Goal: Information Seeking & Learning: Learn about a topic

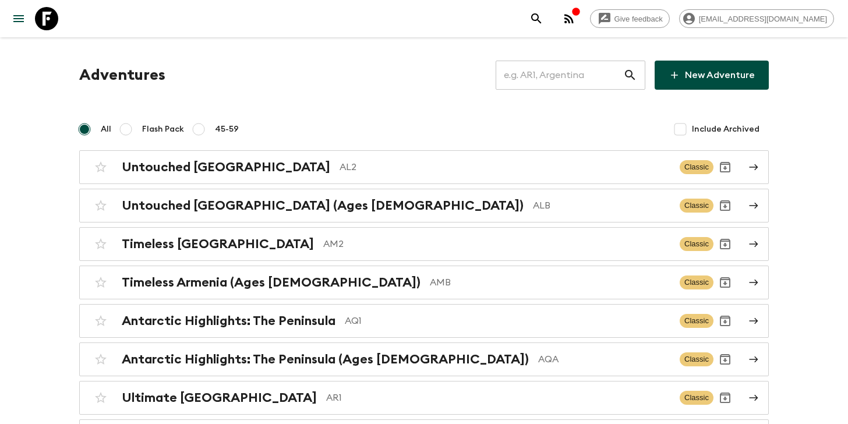
click at [530, 69] on input "text" at bounding box center [560, 75] width 128 height 33
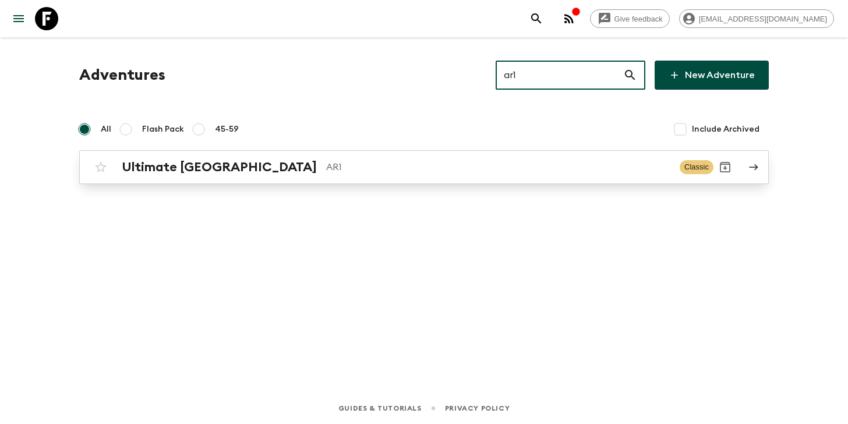
type input "ar1"
click at [291, 177] on div "Ultimate Argentina AR1 Classic" at bounding box center [401, 167] width 625 height 23
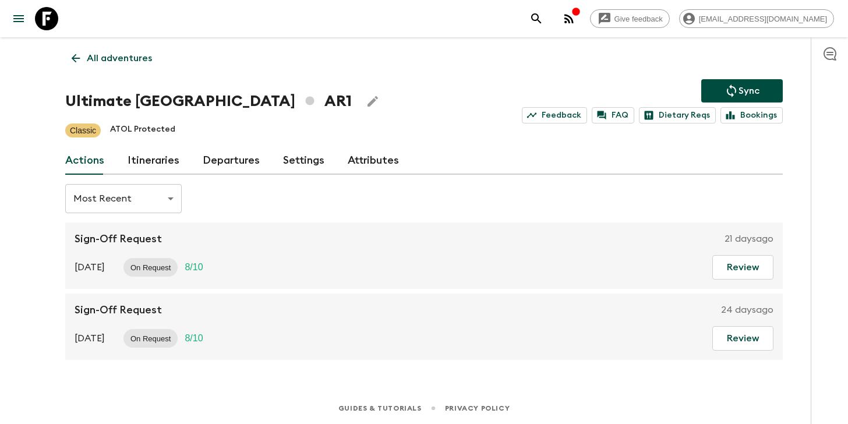
click at [168, 64] on div "All adventures Ultimate Argentina AR1 Sync Feedback FAQ Dietary Reqs Bookings C…" at bounding box center [424, 198] width 746 height 323
click at [143, 62] on p "All adventures" at bounding box center [119, 58] width 65 height 14
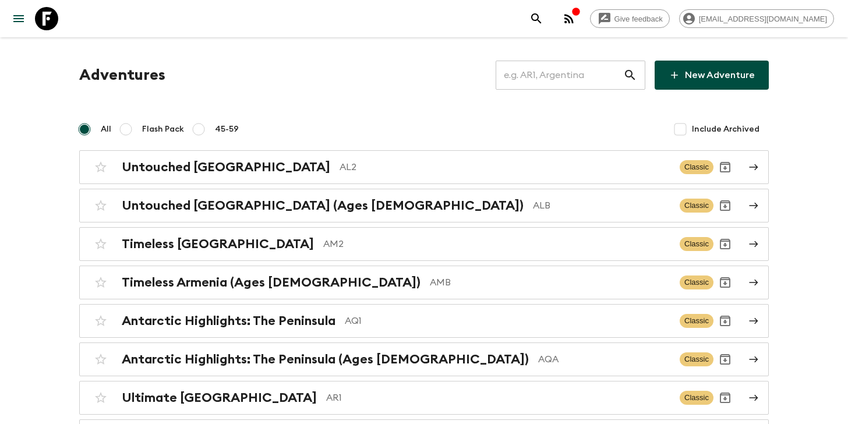
click at [535, 77] on input "text" at bounding box center [560, 75] width 128 height 33
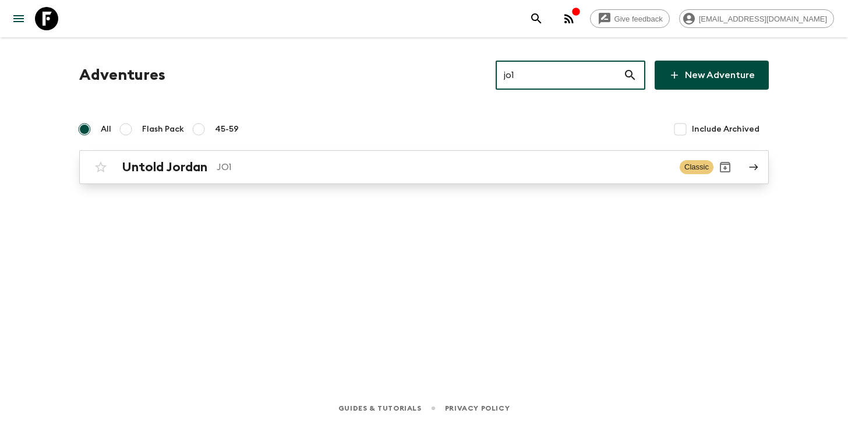
type input "jo1"
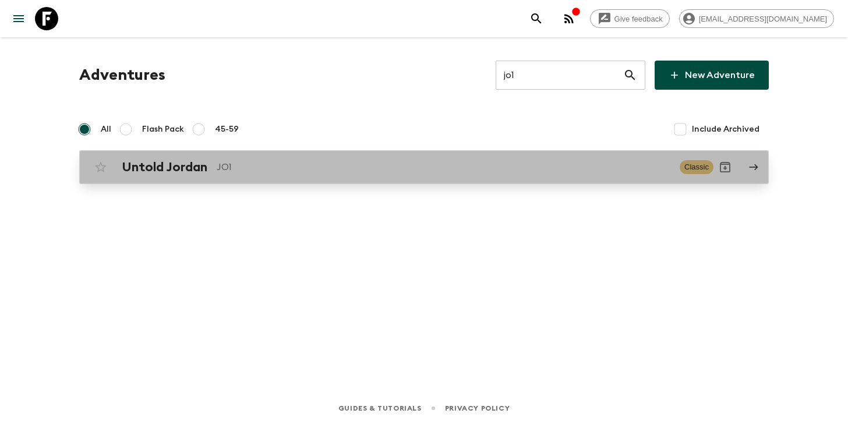
click at [318, 165] on p "JO1" at bounding box center [444, 167] width 454 height 14
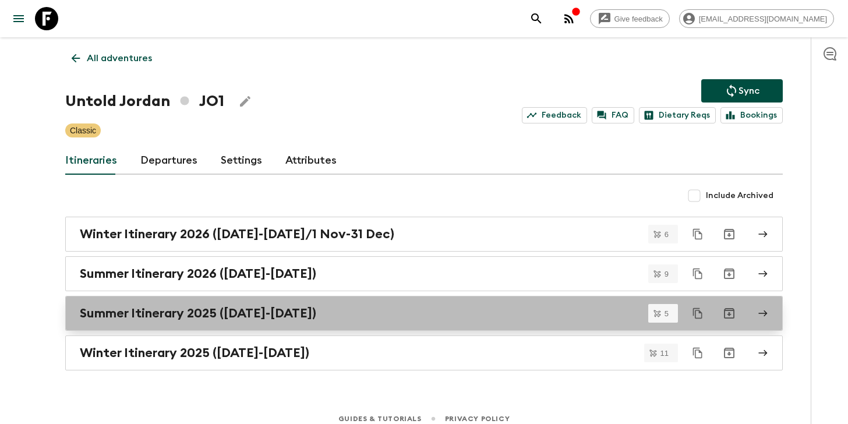
click at [292, 325] on link "Summer Itinerary 2025 (1 May-31 Oct)" at bounding box center [424, 313] width 718 height 35
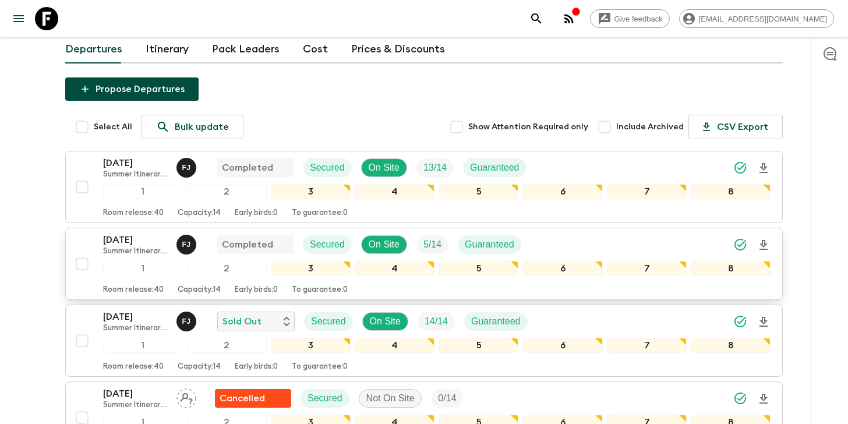
scroll to position [100, 0]
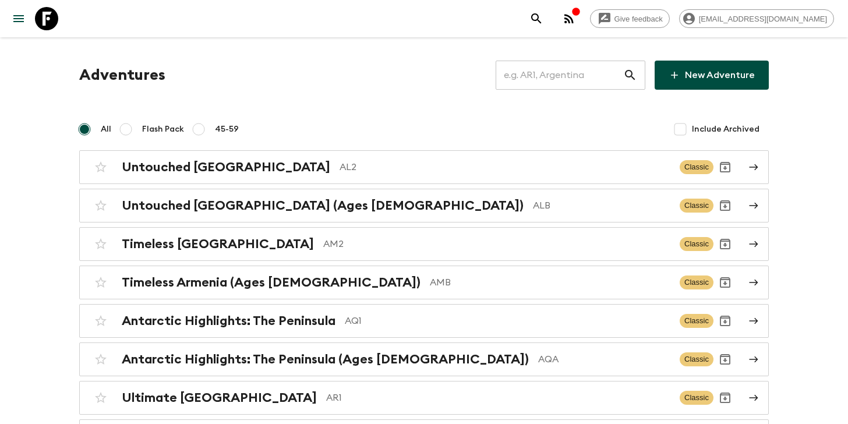
click at [551, 75] on input "text" at bounding box center [560, 75] width 128 height 33
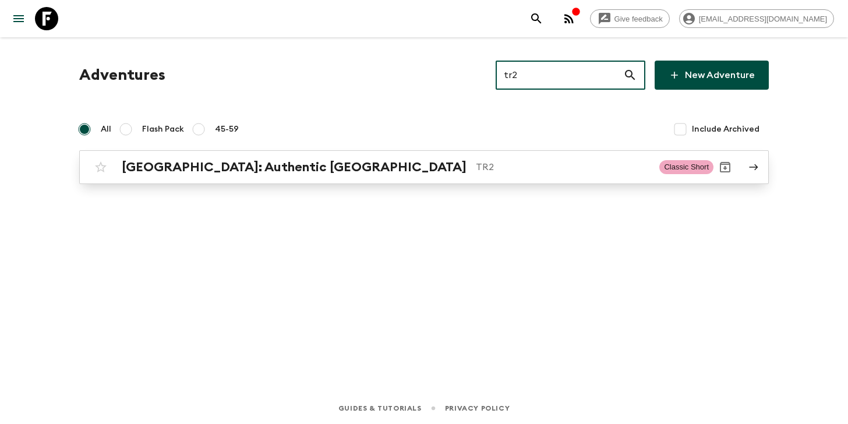
type input "tr2"
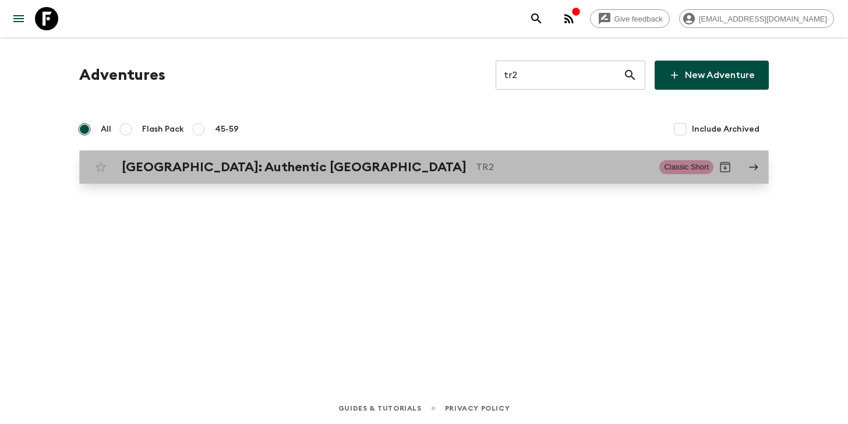
click at [329, 157] on div "[GEOGRAPHIC_DATA]: Authentic Istanbul TR2 Classic Short" at bounding box center [401, 167] width 625 height 23
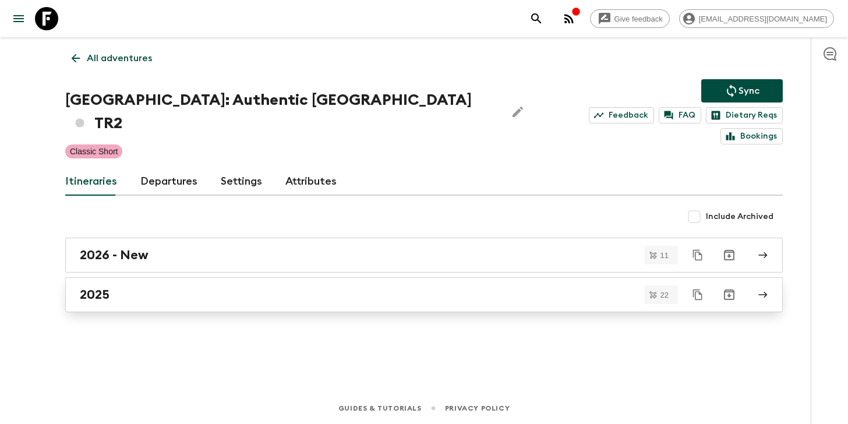
click at [136, 277] on link "2025" at bounding box center [424, 294] width 718 height 35
